Goal: Task Accomplishment & Management: Complete application form

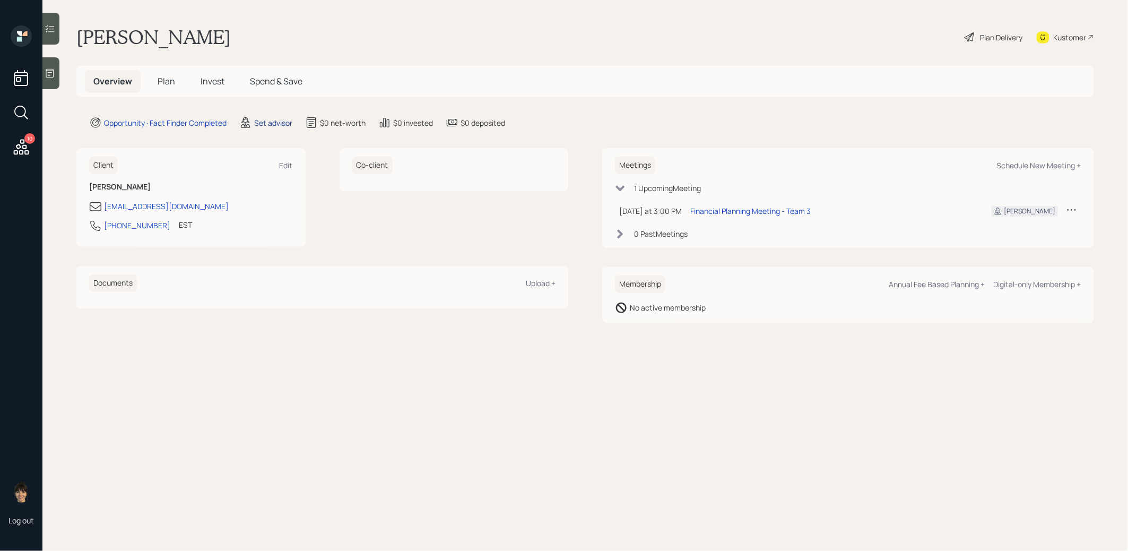
click at [263, 121] on div "Set advisor" at bounding box center [273, 122] width 38 height 11
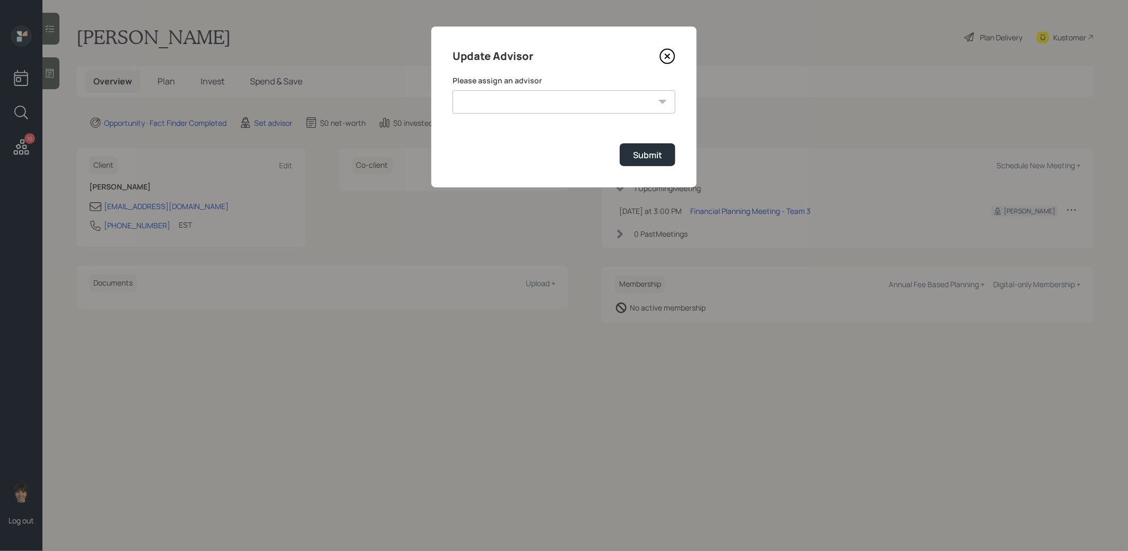
click at [571, 100] on select "[PERSON_NAME] [PERSON_NAME] End [PERSON_NAME] [PERSON_NAME] [PERSON_NAME] [PERS…" at bounding box center [564, 101] width 223 height 23
select select "8b79112e-3cfb-44f9-89e7-15267fe946c1"
click at [453, 90] on select "[PERSON_NAME] [PERSON_NAME] End [PERSON_NAME] [PERSON_NAME] [PERSON_NAME] [PERS…" at bounding box center [564, 101] width 223 height 23
click at [663, 152] on button "Submit" at bounding box center [648, 154] width 56 height 23
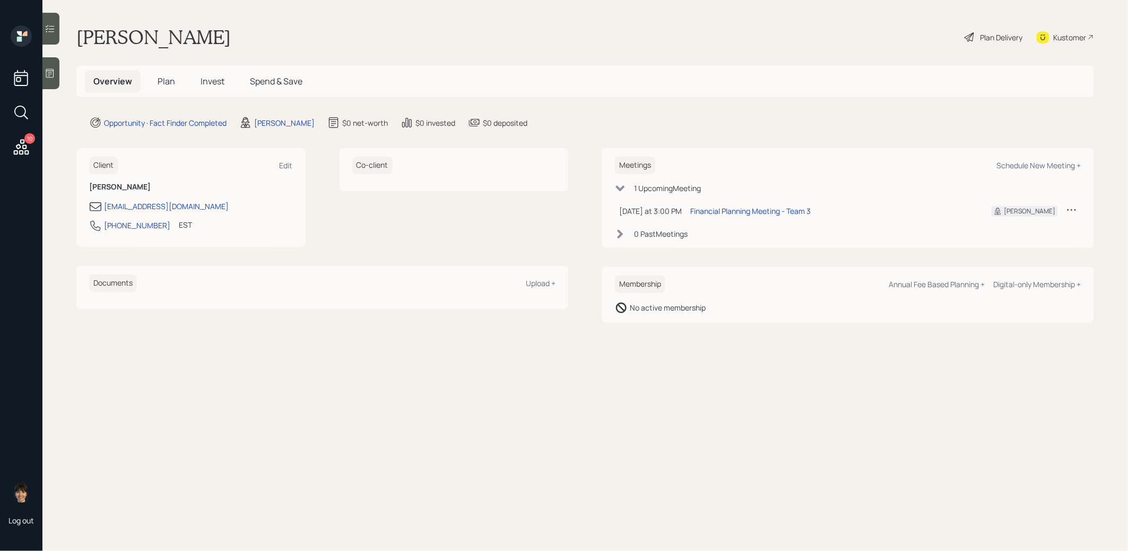
click at [50, 68] on icon at bounding box center [50, 73] width 11 height 11
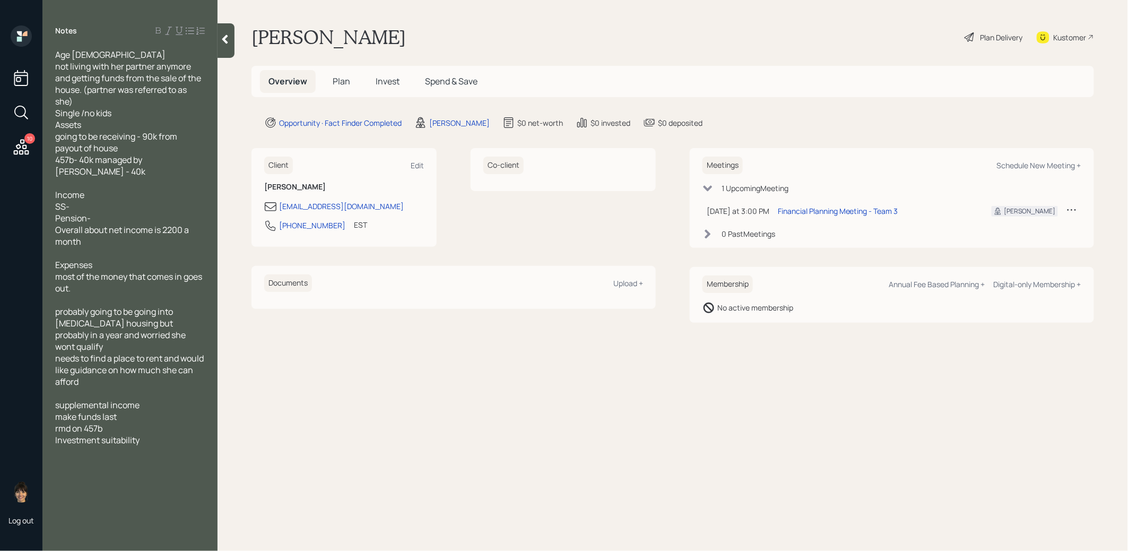
click at [338, 83] on span "Plan" at bounding box center [342, 81] width 18 height 12
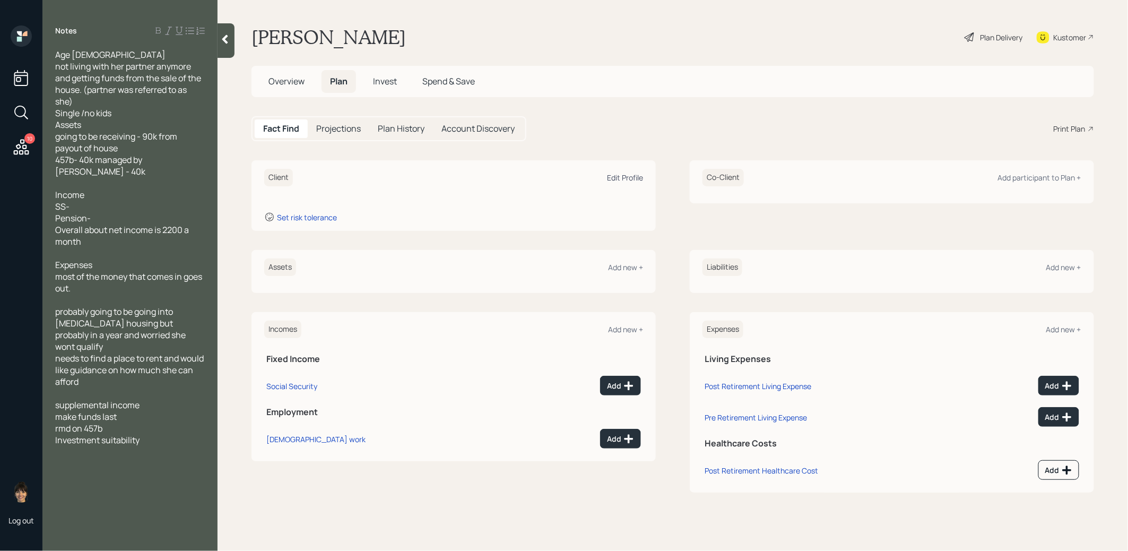
click at [617, 177] on div "Edit Profile" at bounding box center [625, 177] width 36 height 10
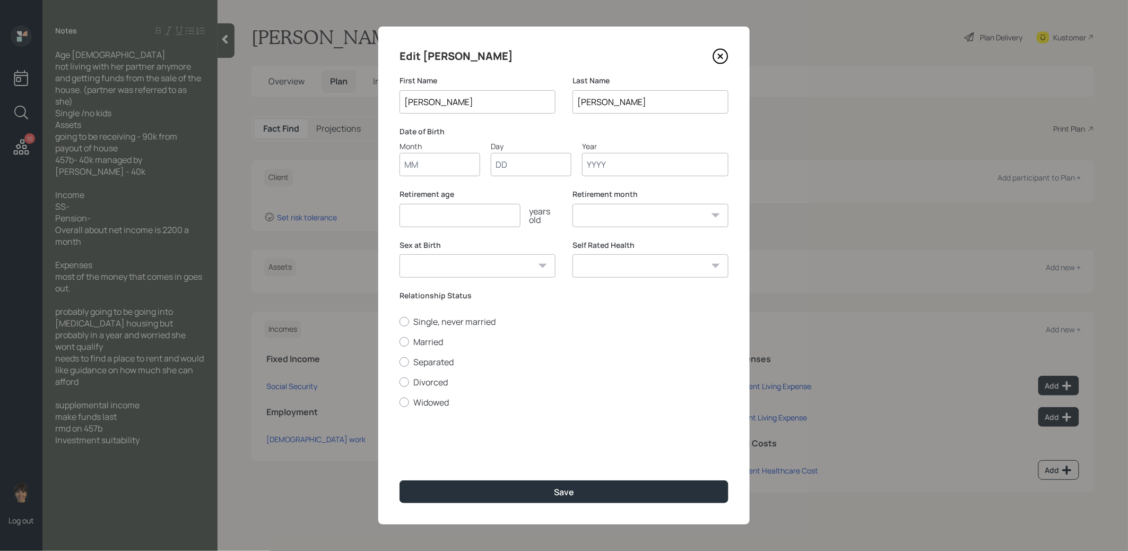
click at [461, 160] on input "Month" at bounding box center [440, 164] width 81 height 23
type input "01"
type input "1940"
select select "1"
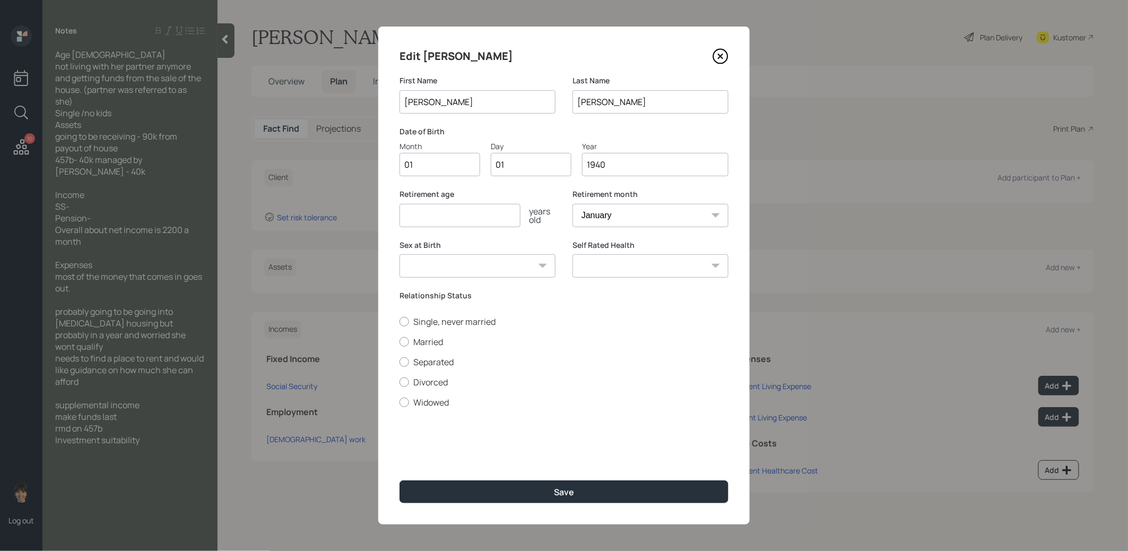
type input "1940"
click at [424, 220] on input "number" at bounding box center [460, 215] width 121 height 23
type input "67"
click at [471, 491] on button "Save" at bounding box center [564, 491] width 329 height 23
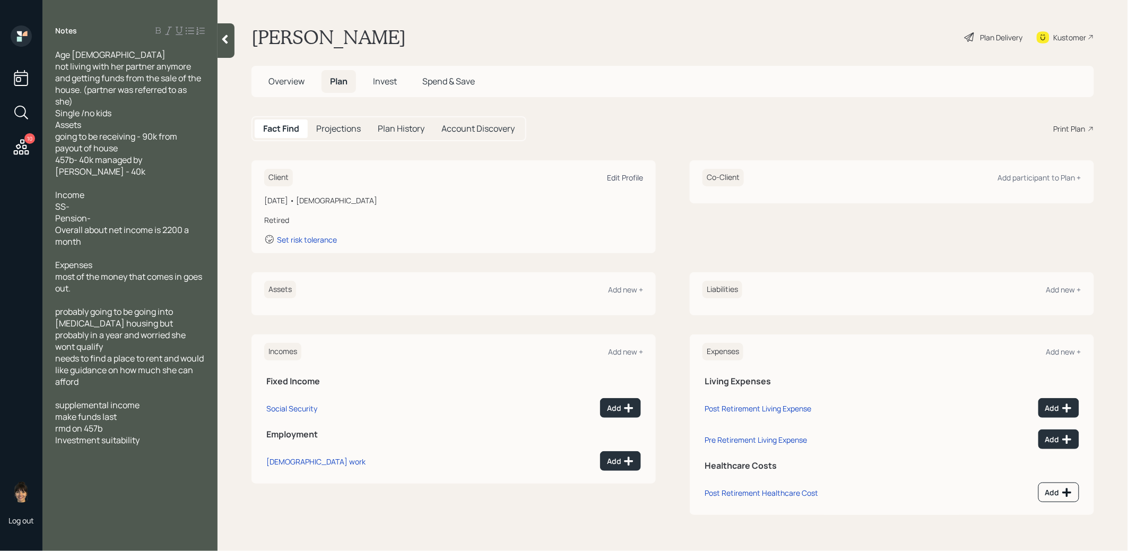
click at [618, 177] on div "Edit Profile" at bounding box center [625, 177] width 36 height 10
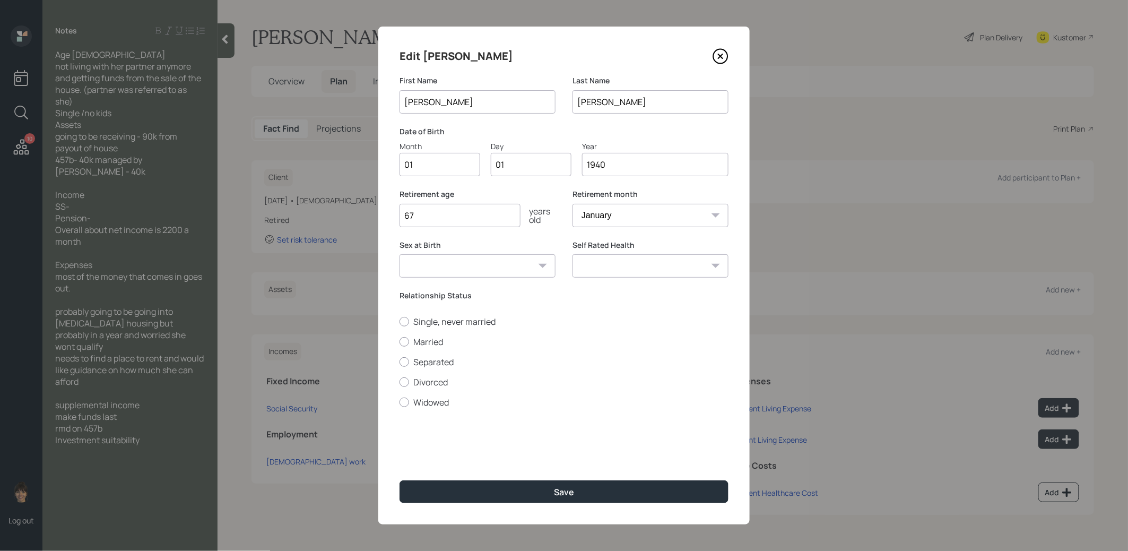
click at [602, 164] on input "1940" at bounding box center [655, 164] width 146 height 23
type input "1950"
click at [503, 492] on button "Save" at bounding box center [564, 491] width 329 height 23
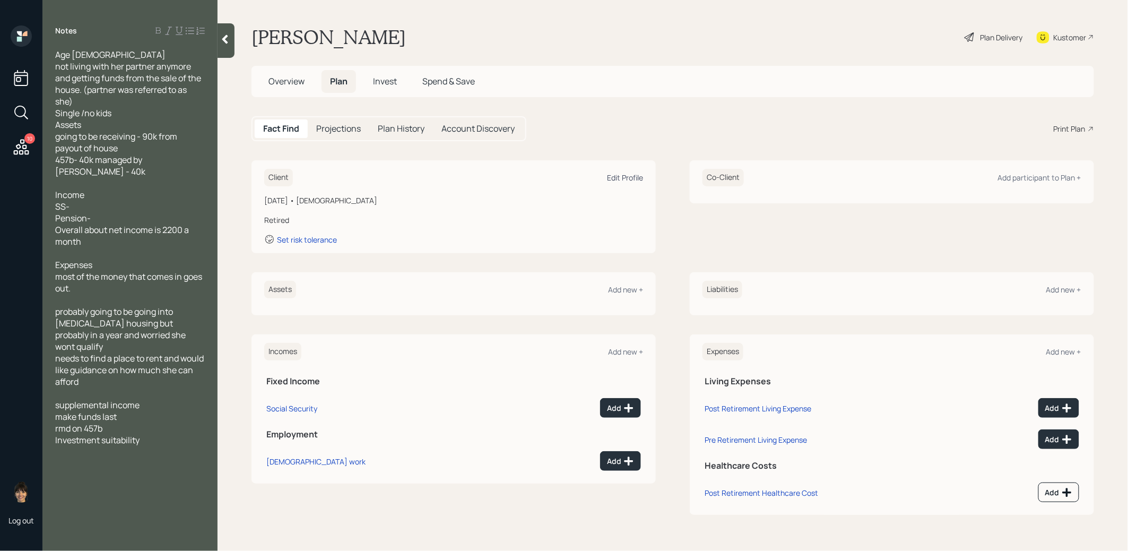
click at [620, 177] on div "Edit Profile" at bounding box center [625, 177] width 36 height 10
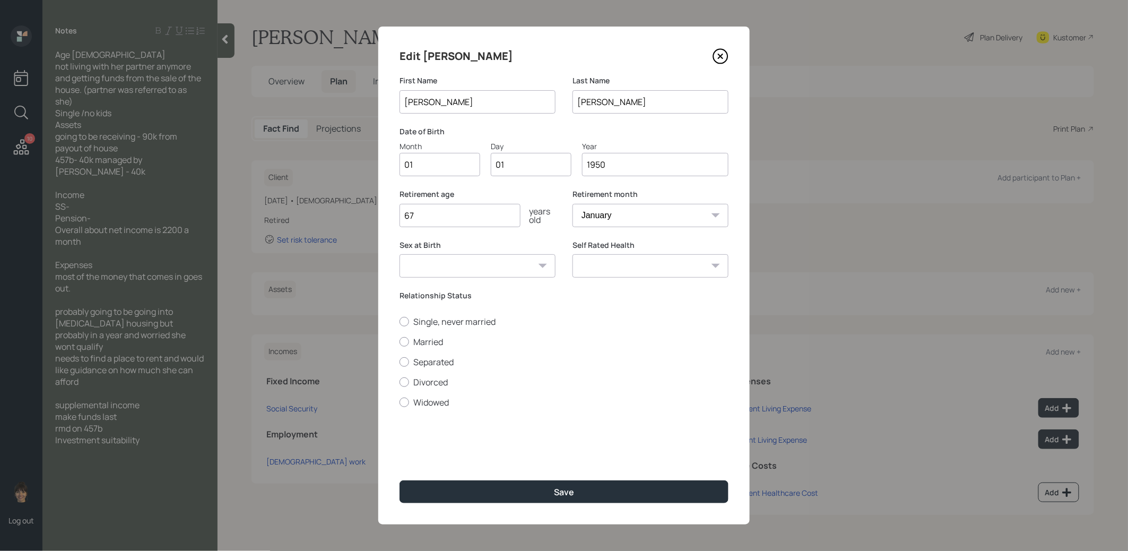
click at [621, 164] on input "1950" at bounding box center [655, 164] width 146 height 23
type input "1951"
click at [508, 496] on button "Save" at bounding box center [564, 491] width 329 height 23
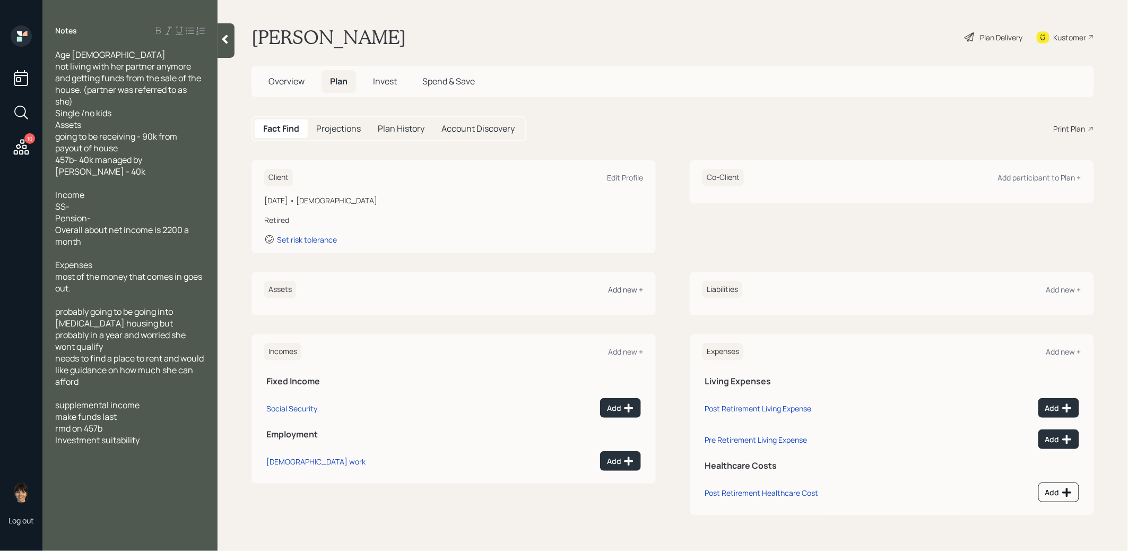
click at [622, 286] on div "Add new +" at bounding box center [625, 289] width 35 height 10
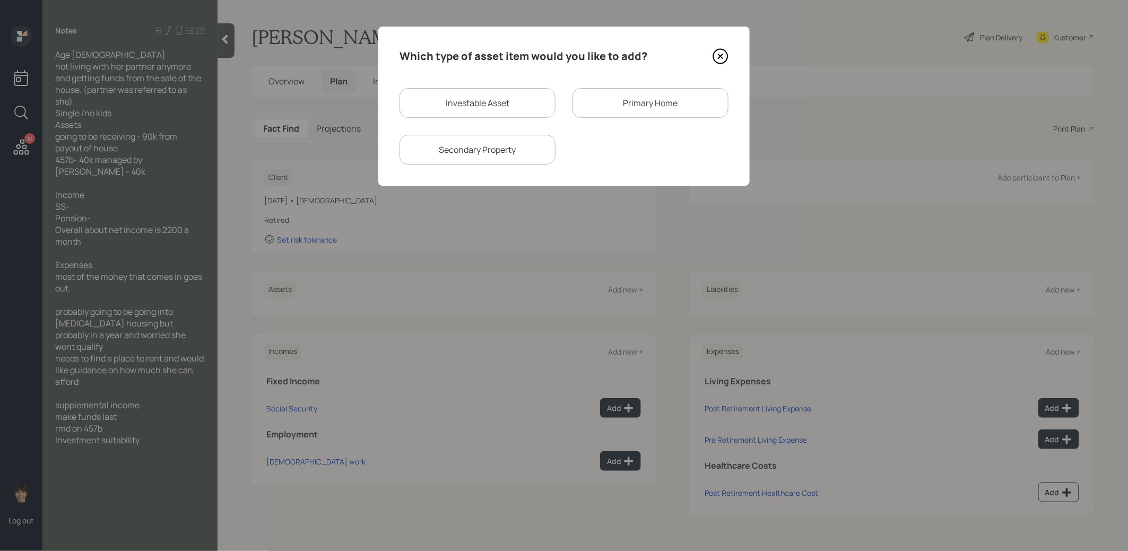
click at [463, 94] on div "Investable Asset" at bounding box center [478, 103] width 156 height 30
select select "taxable"
select select "balanced"
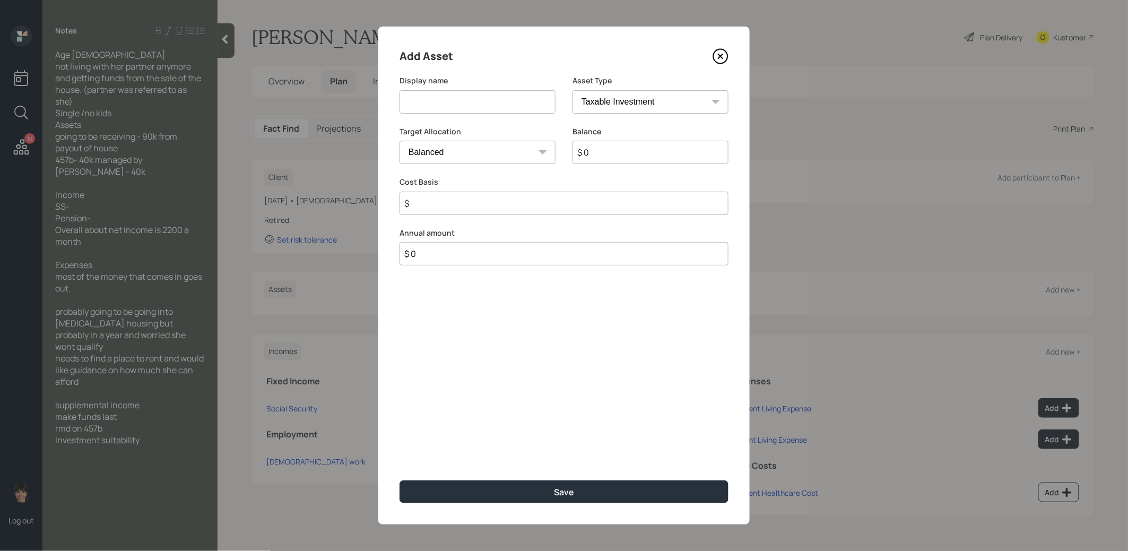
click at [455, 98] on input at bounding box center [478, 101] width 156 height 23
type input "Former 457b"
click at [606, 106] on select "SEP IRA IRA Roth IRA 401(k) Roth 401(k) 403(b) Roth 403(b) 457(b) Roth 457(b) H…" at bounding box center [650, 101] width 156 height 23
select select "state_local_government_sponsored"
click at [572, 90] on select "SEP IRA IRA Roth IRA 401(k) Roth 401(k) 403(b) Roth 403(b) 457(b) Roth 457(b) H…" at bounding box center [650, 101] width 156 height 23
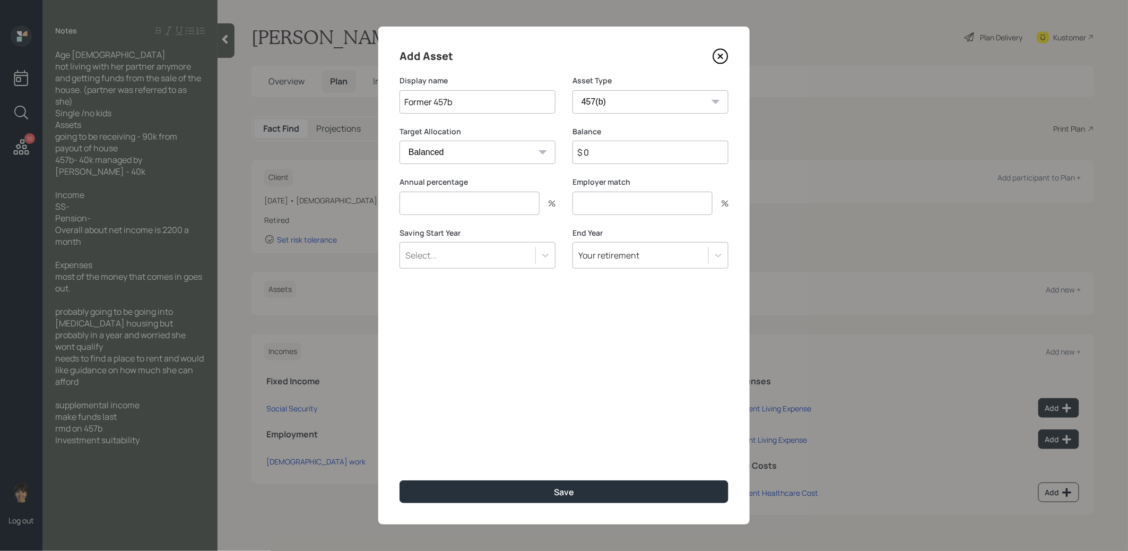
click at [620, 156] on input "$ 0" at bounding box center [650, 152] width 156 height 23
type input "$ 40,000"
click at [515, 208] on input "number" at bounding box center [470, 203] width 140 height 23
type input "0"
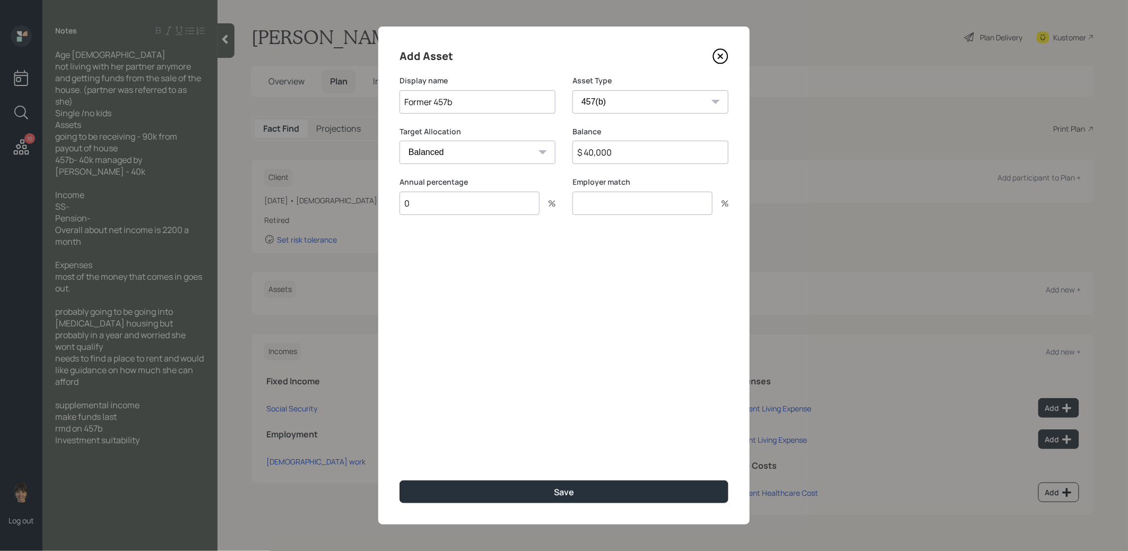
click at [623, 204] on input "number" at bounding box center [642, 203] width 140 height 23
type input "0"
click at [522, 491] on button "Save" at bounding box center [564, 491] width 329 height 23
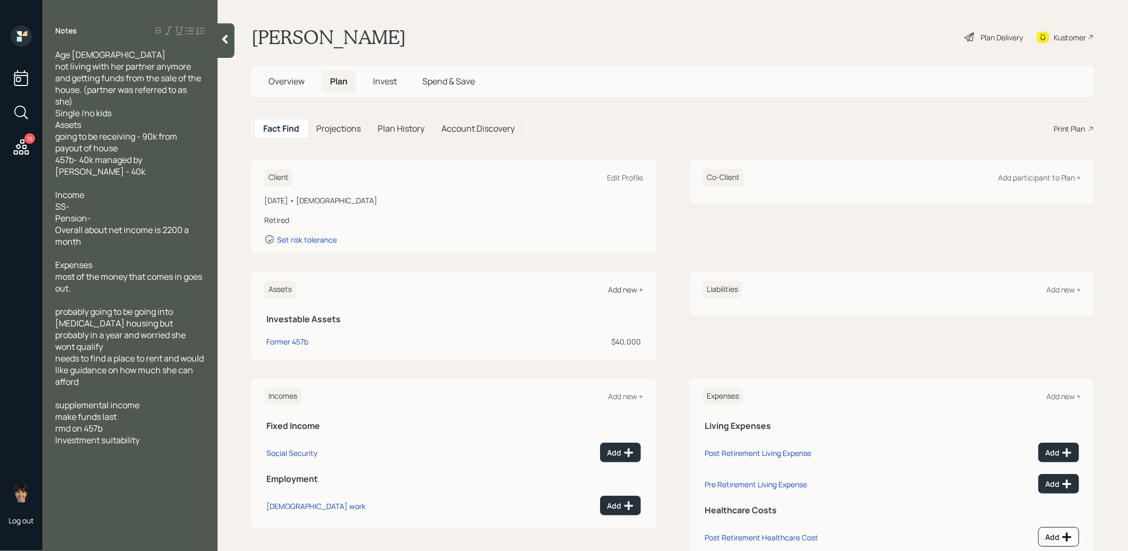
click at [619, 287] on div "Add new +" at bounding box center [625, 289] width 35 height 10
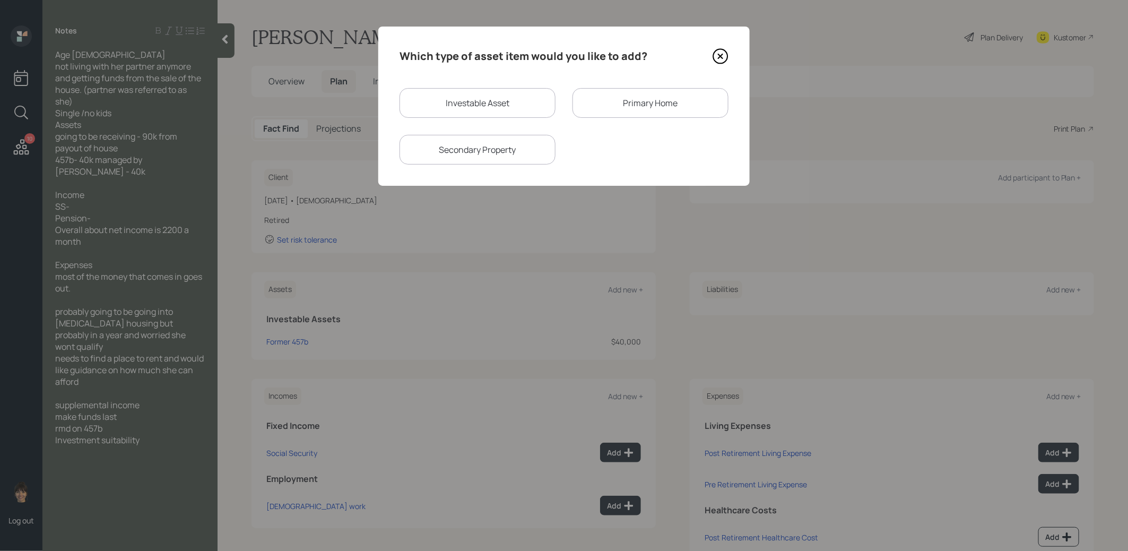
click at [501, 103] on div "Investable Asset" at bounding box center [478, 103] width 156 height 30
select select "taxable"
select select "balanced"
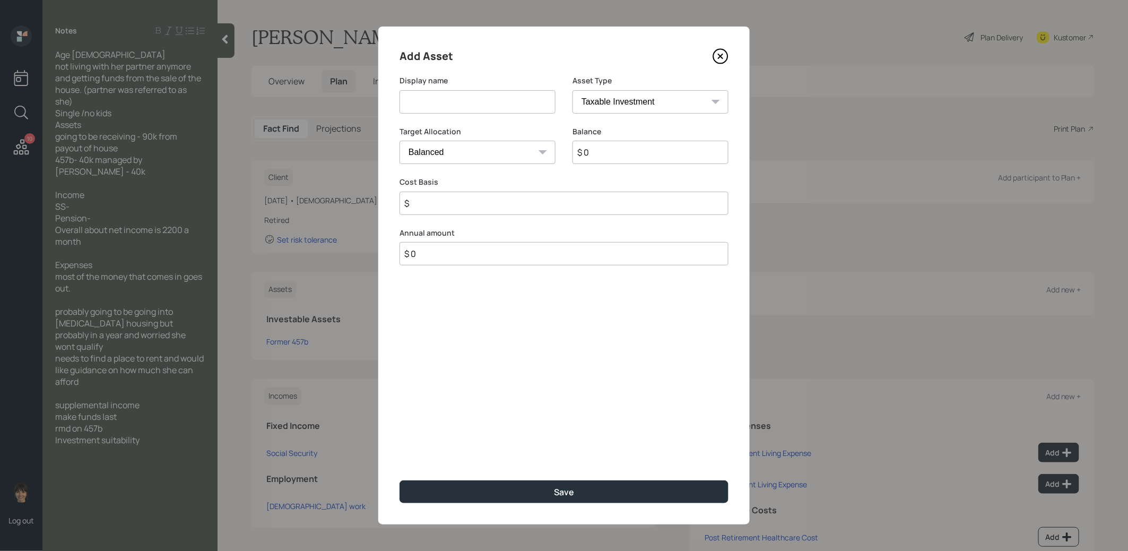
click at [488, 105] on input at bounding box center [478, 101] width 156 height 23
type input "Savings"
click at [470, 160] on select "Cash Conservative Balanced Aggressive" at bounding box center [478, 152] width 156 height 23
select select "uninvested"
click at [400, 141] on select "Cash Conservative Balanced Aggressive" at bounding box center [478, 152] width 156 height 23
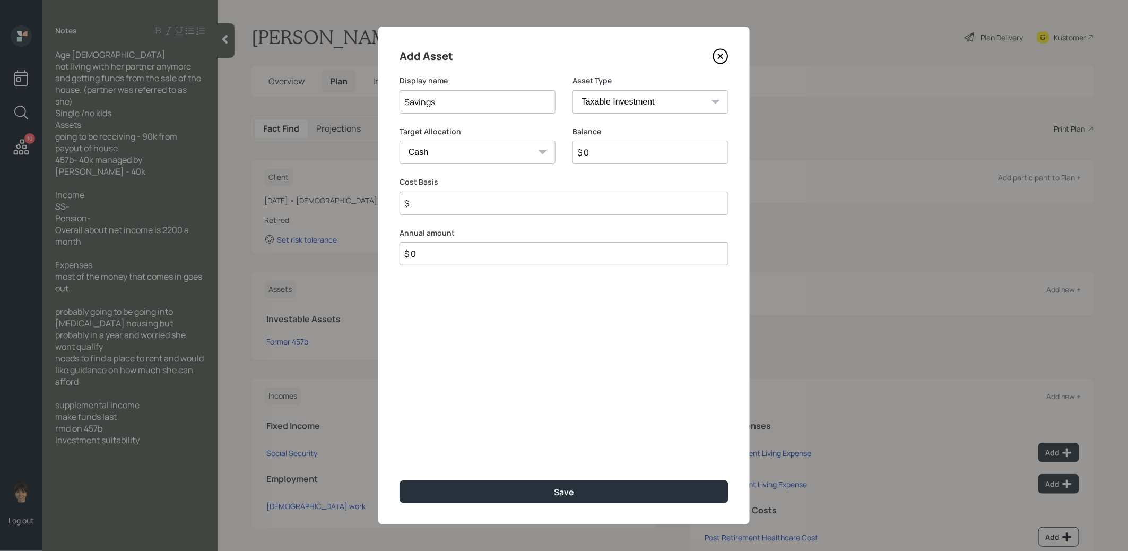
click at [609, 159] on input "$ 0" at bounding box center [650, 152] width 156 height 23
type input "$ 4"
type input "$ 40"
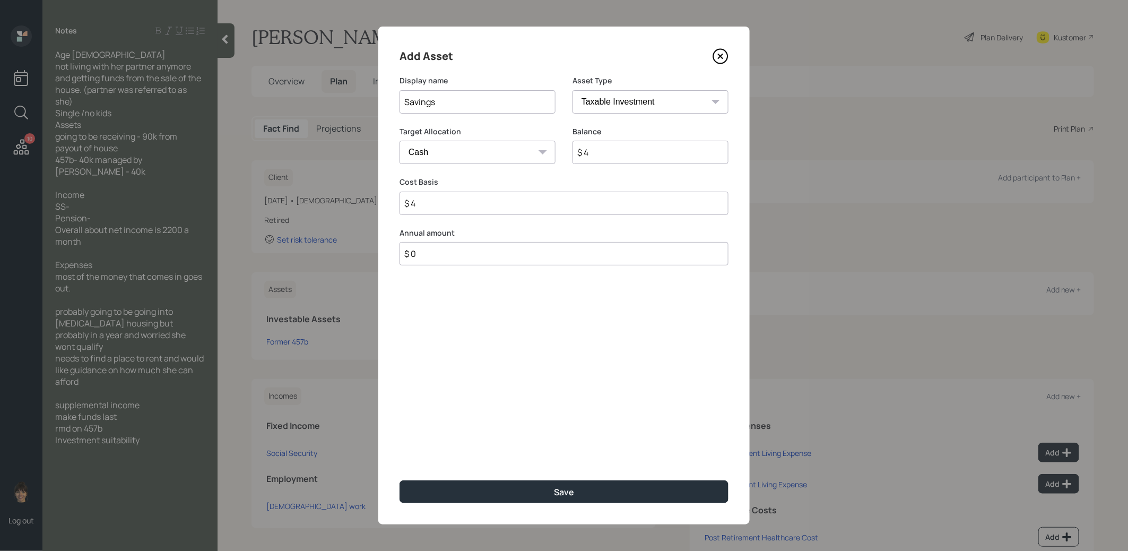
type input "$ 40"
type input "$ 400"
type input "$ 4,000"
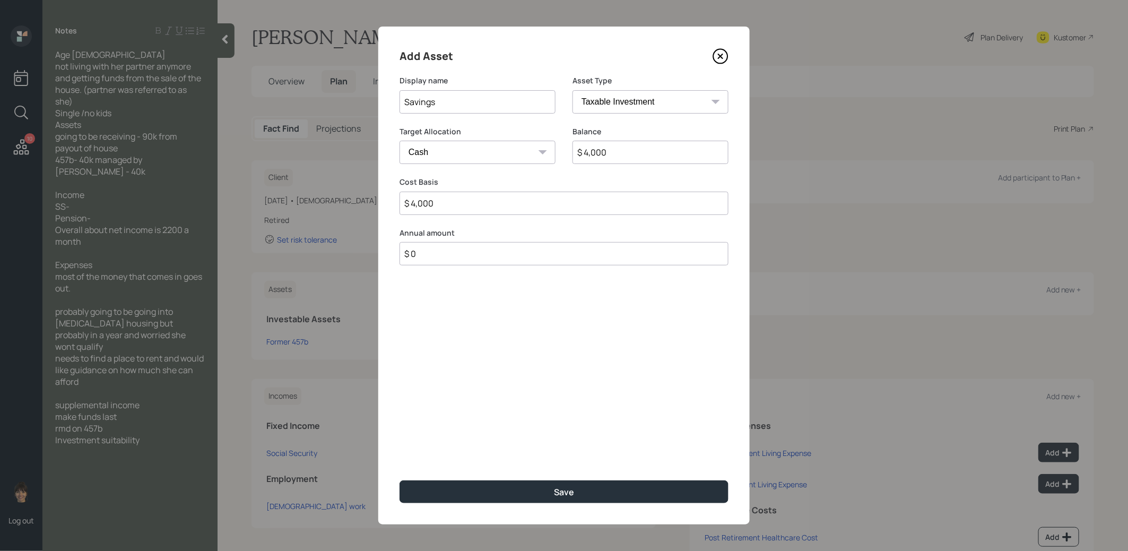
type input "$ 40,000"
click at [524, 491] on button "Save" at bounding box center [564, 491] width 329 height 23
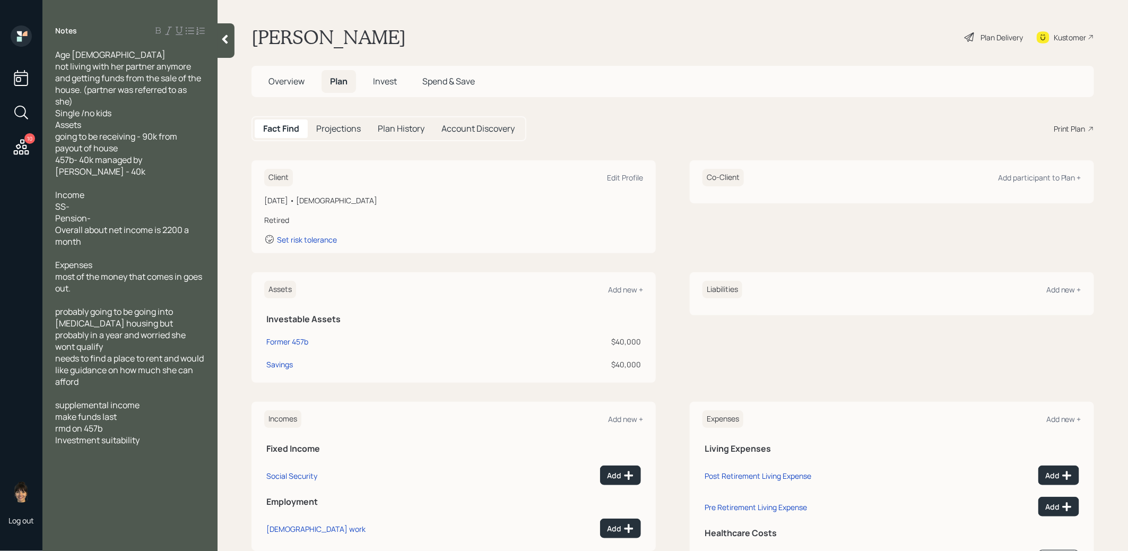
click at [627, 283] on div "Assets Add new +" at bounding box center [453, 290] width 379 height 18
click at [627, 288] on div "Add new +" at bounding box center [625, 289] width 35 height 10
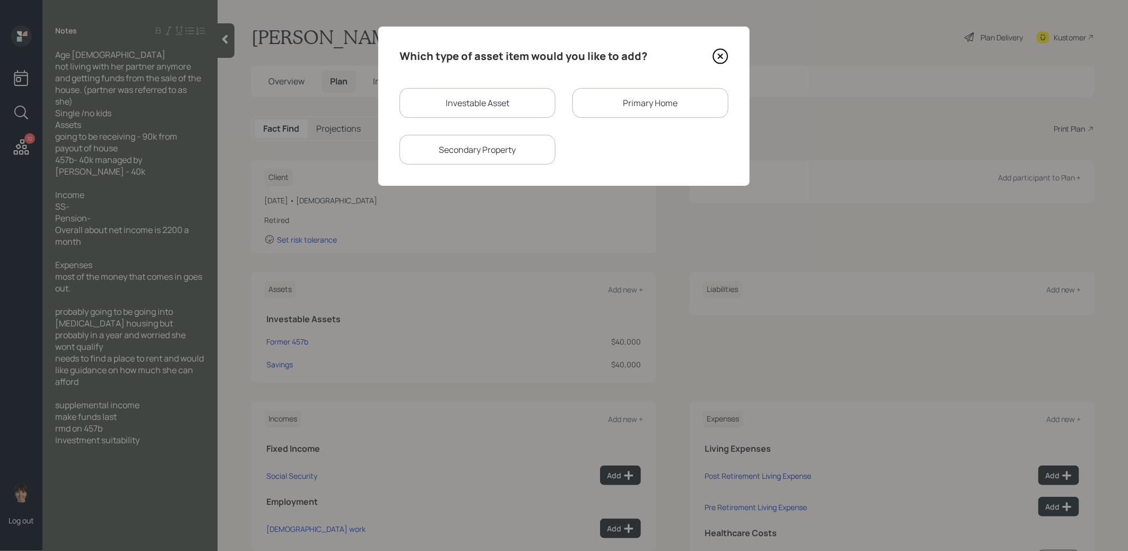
click at [494, 102] on div "Investable Asset" at bounding box center [478, 103] width 156 height 30
select select "taxable"
select select "balanced"
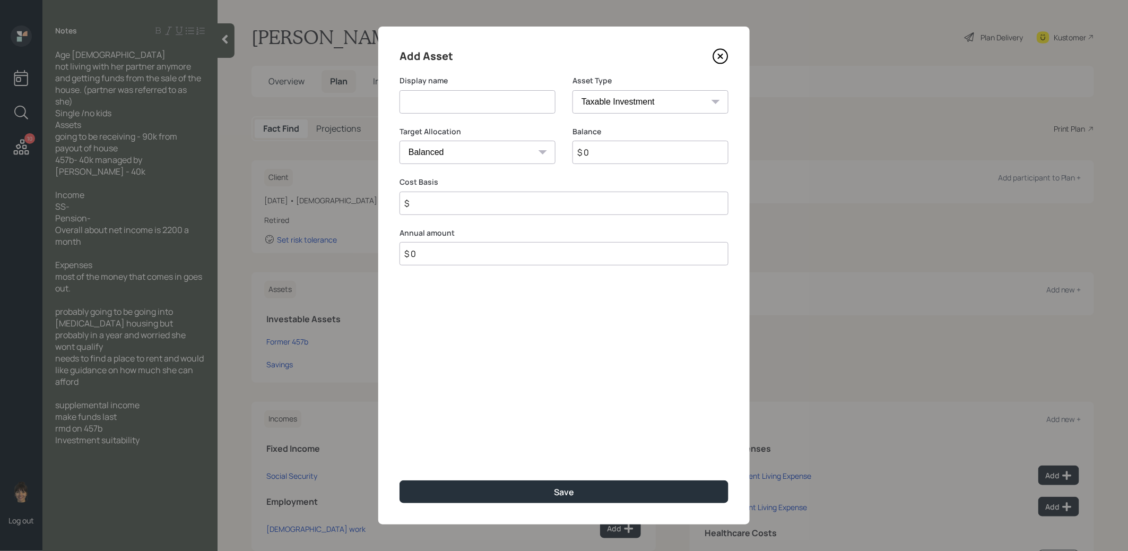
click at [494, 102] on input at bounding box center [478, 101] width 156 height 23
type input "Proceeds from House"
click at [608, 150] on input "$ 0" at bounding box center [650, 152] width 156 height 23
type input "$ 90,000"
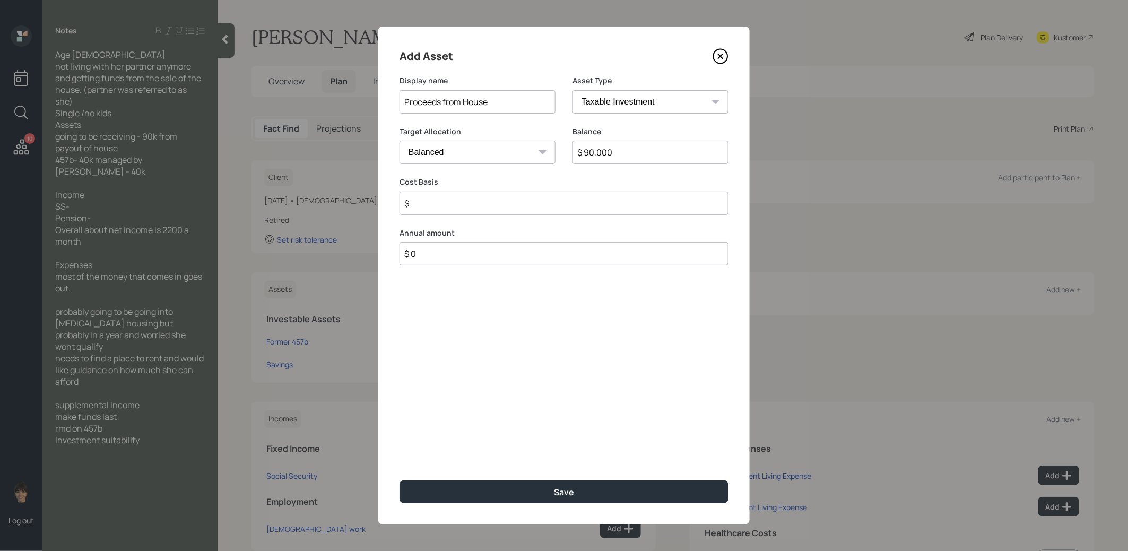
click at [493, 204] on input "$" at bounding box center [564, 203] width 329 height 23
type input "$ 90,000"
click at [499, 154] on select "Cash Conservative Balanced Aggressive" at bounding box center [478, 152] width 156 height 23
click at [400, 141] on select "Cash Conservative Balanced Aggressive" at bounding box center [478, 152] width 156 height 23
click at [484, 259] on input "$ 0" at bounding box center [564, 253] width 329 height 23
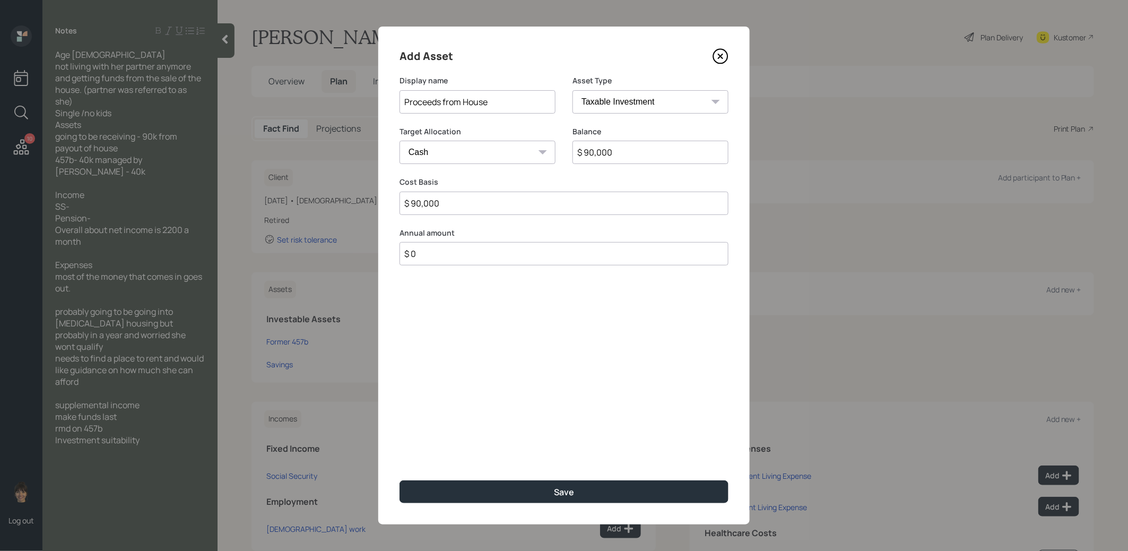
click at [481, 154] on select "Cash Conservative Balanced Aggressive" at bounding box center [478, 152] width 156 height 23
select select "balanced"
click at [400, 141] on select "Cash Conservative Balanced Aggressive" at bounding box center [478, 152] width 156 height 23
click at [491, 496] on button "Save" at bounding box center [564, 491] width 329 height 23
